Goal: Task Accomplishment & Management: Complete application form

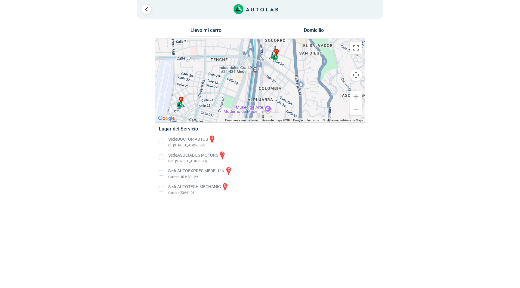
click at [275, 61] on div "a b c d" at bounding box center [260, 81] width 210 height 84
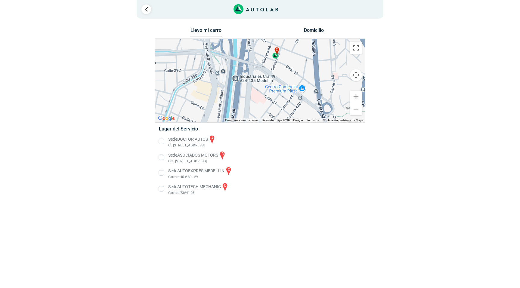
click at [275, 58] on div "c" at bounding box center [275, 52] width 7 height 11
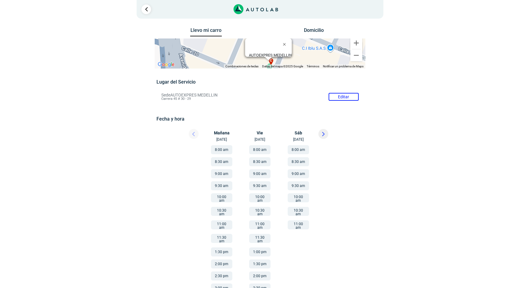
click at [222, 150] on button "8:00 am" at bounding box center [221, 149] width 21 height 9
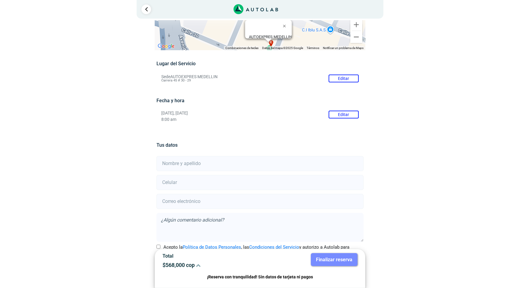
scroll to position [39, 0]
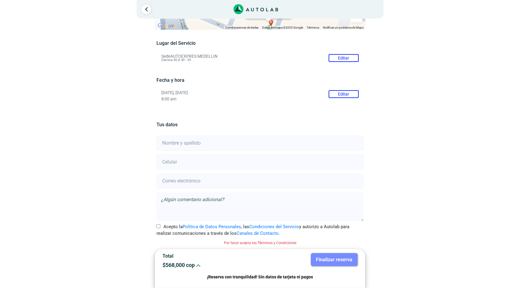
click at [201, 144] on input "text" at bounding box center [259, 143] width 207 height 15
type input "[PERSON_NAME] [PERSON_NAME]"
type input "3106892444"
type input "[EMAIL_ADDRESS][DOMAIN_NAME]"
click at [158, 226] on input "Acepto la Política de Datos Personales , las Condiciones del Servicio y autoriz…" at bounding box center [158, 226] width 4 height 4
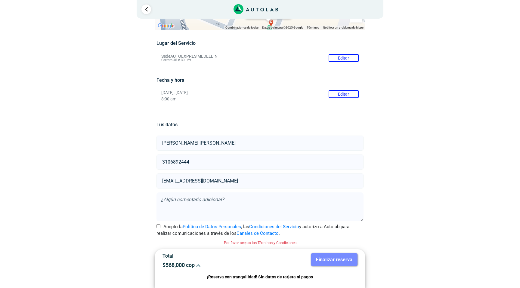
checkbox input "true"
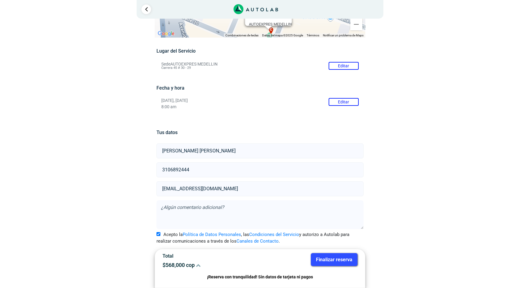
click at [328, 257] on button "Finalizar reserva" at bounding box center [334, 259] width 47 height 13
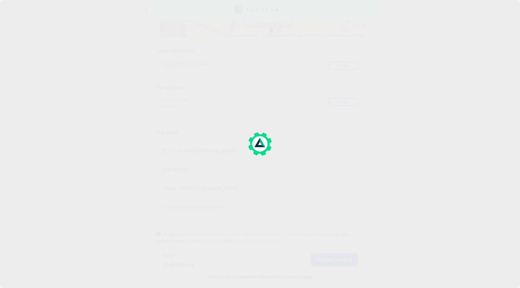
scroll to position [0, 0]
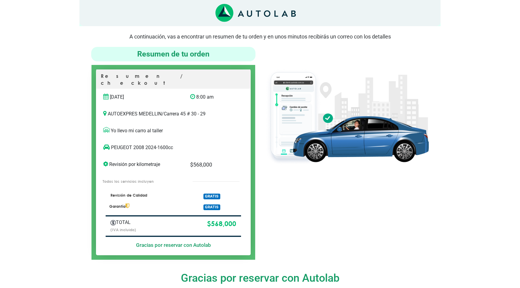
scroll to position [33, 0]
